Goal: Navigation & Orientation: Find specific page/section

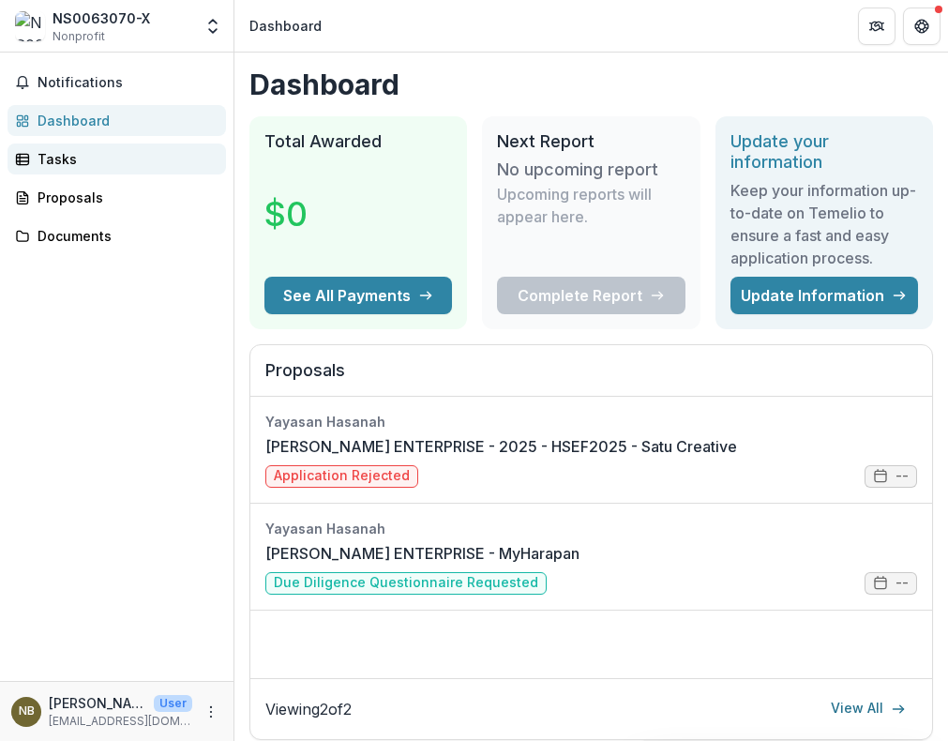
click at [81, 166] on div "Tasks" at bounding box center [125, 159] width 174 height 20
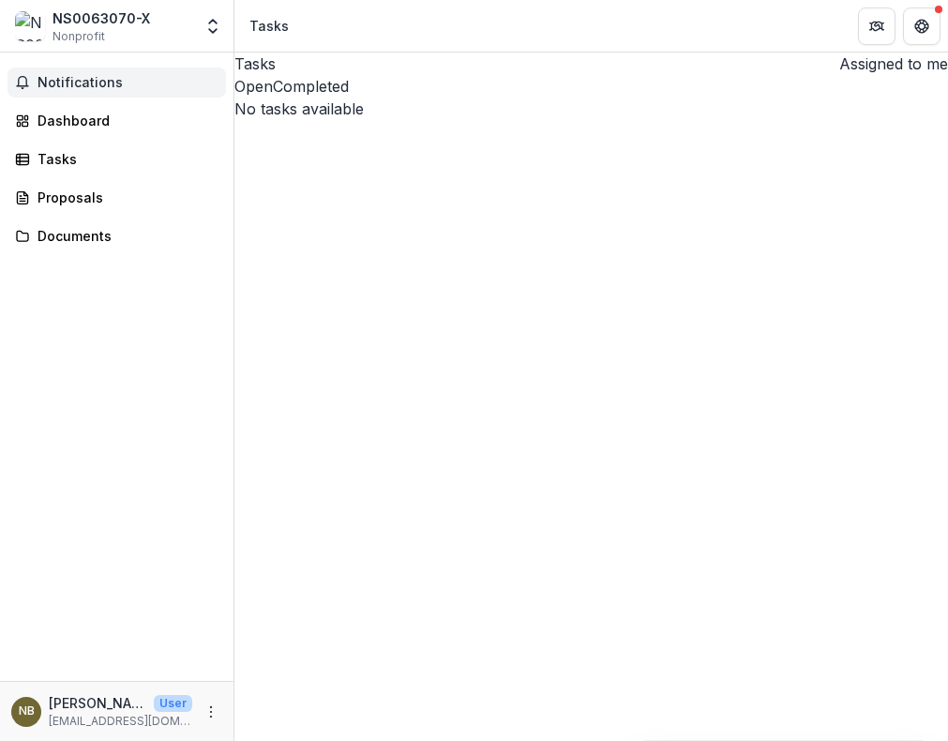
click at [90, 95] on button "Notifications" at bounding box center [117, 83] width 219 height 30
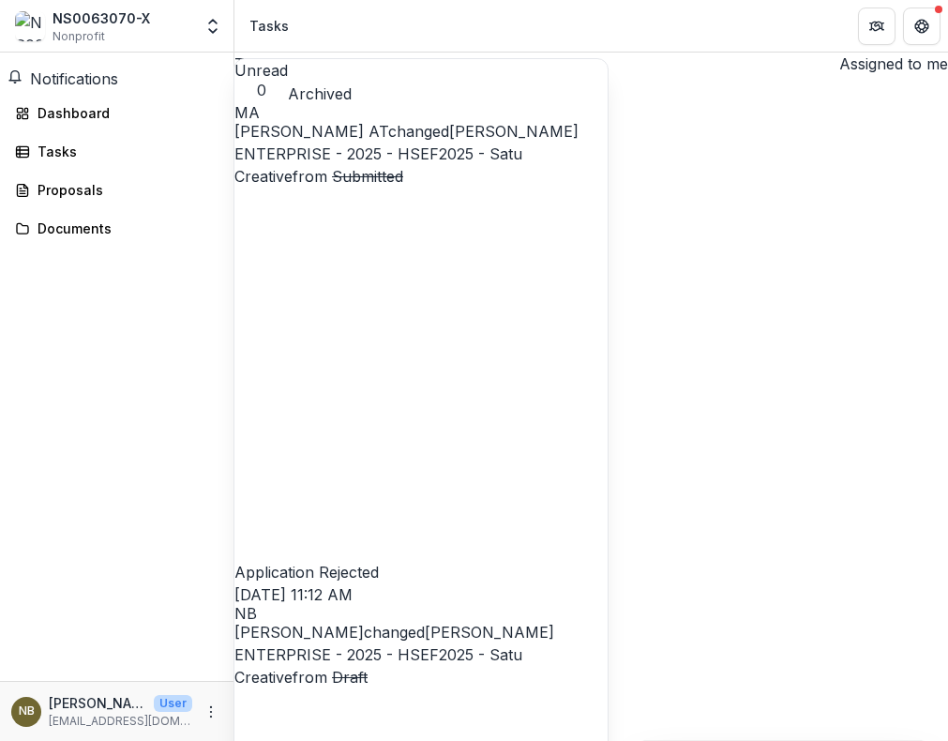
click at [352, 86] on button "Archived" at bounding box center [320, 94] width 64 height 23
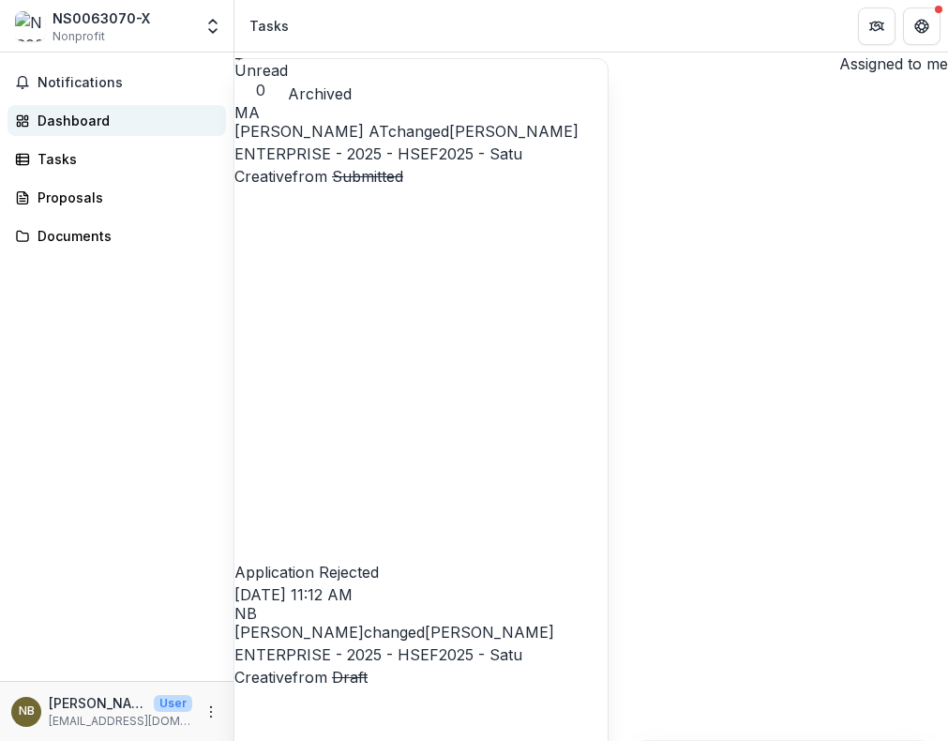
click at [101, 126] on div "Dashboard" at bounding box center [125, 121] width 174 height 20
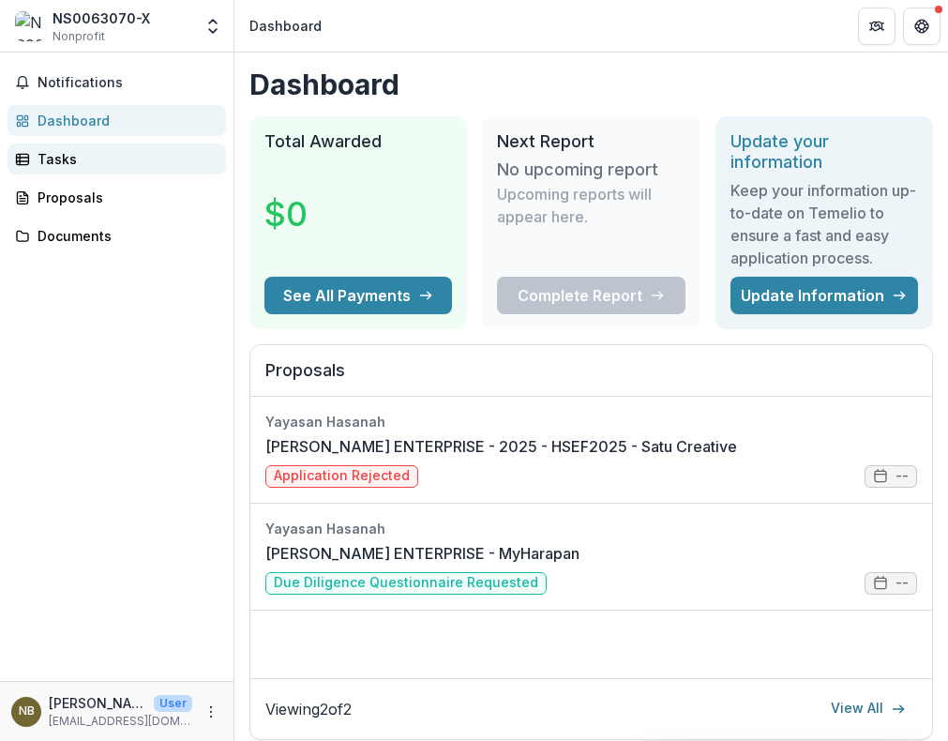
click at [78, 170] on link "Tasks" at bounding box center [117, 158] width 219 height 31
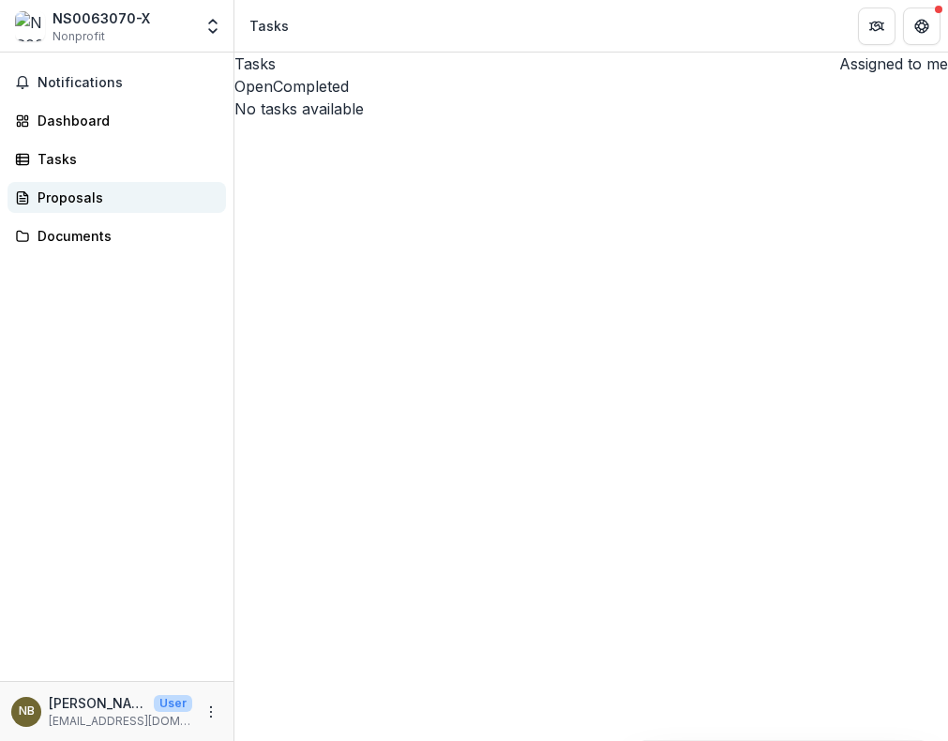
click at [106, 195] on div "Proposals" at bounding box center [125, 198] width 174 height 20
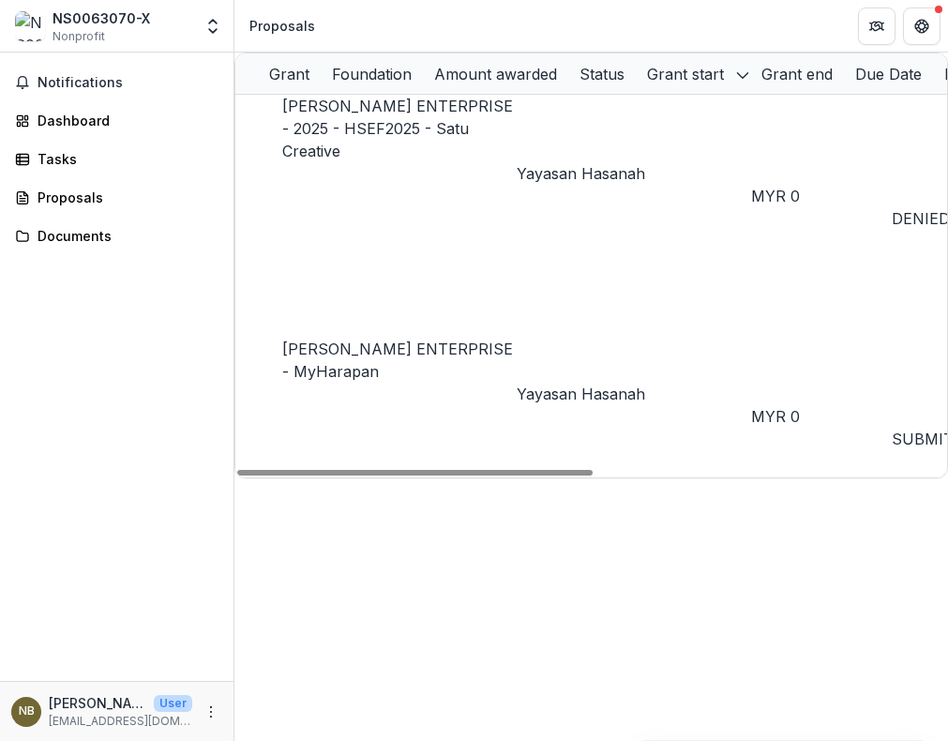
click at [620, 383] on p "Yayasan Hasanah" at bounding box center [634, 394] width 234 height 23
click at [546, 211] on h2 "Yayasan Hasanah" at bounding box center [513, 222] width 128 height 23
click at [513, 241] on p "Primary Contact" at bounding box center [513, 245] width 128 height 23
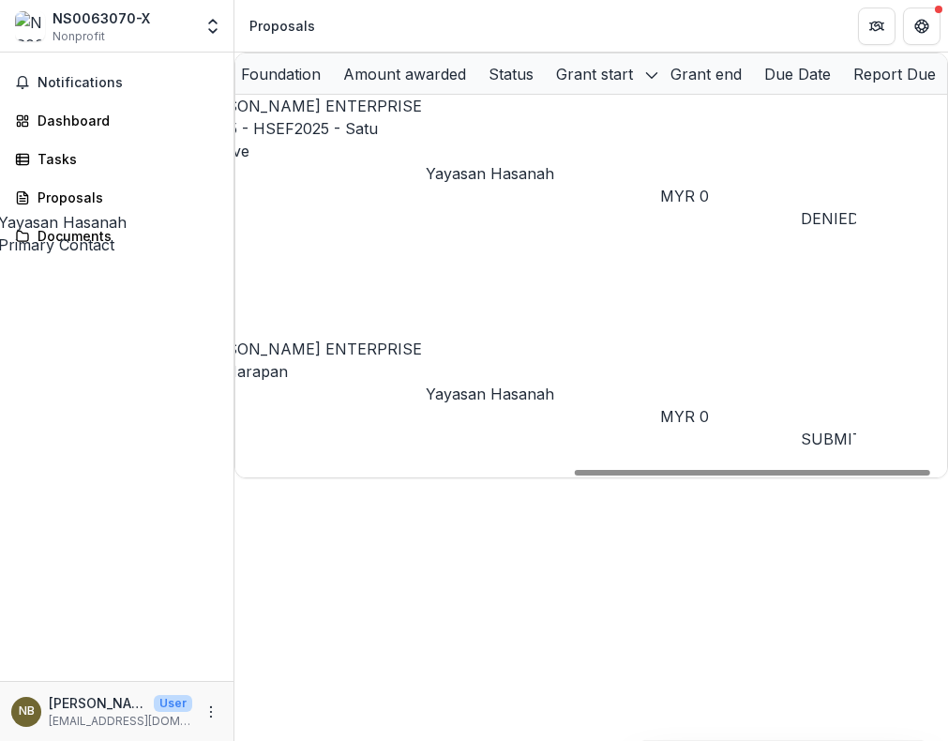
scroll to position [0, 678]
click at [372, 298] on div "Grant Foundation Amount awarded Status Grant start Grant end Due Date Report Du…" at bounding box center [591, 397] width 714 height 688
click at [139, 246] on link "Documents" at bounding box center [117, 235] width 219 height 31
